Goal: Task Accomplishment & Management: Use online tool/utility

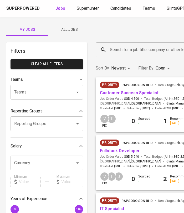
click at [141, 90] on span "Customer Success Specialist" at bounding box center [129, 93] width 59 height 6
click at [141, 94] on link "Customer Success Specialist" at bounding box center [129, 92] width 59 height 5
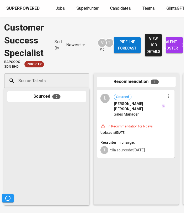
click at [50, 77] on input "Source Talents..." at bounding box center [44, 81] width 55 height 10
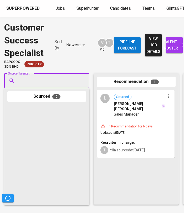
paste input "[EMAIL_ADDRESS][DOMAIN_NAME]"
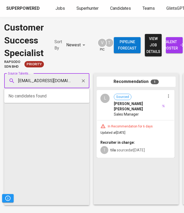
type input "[EMAIL_ADDRESS][DOMAIN_NAME]"
